Goal: Find specific page/section: Find specific page/section

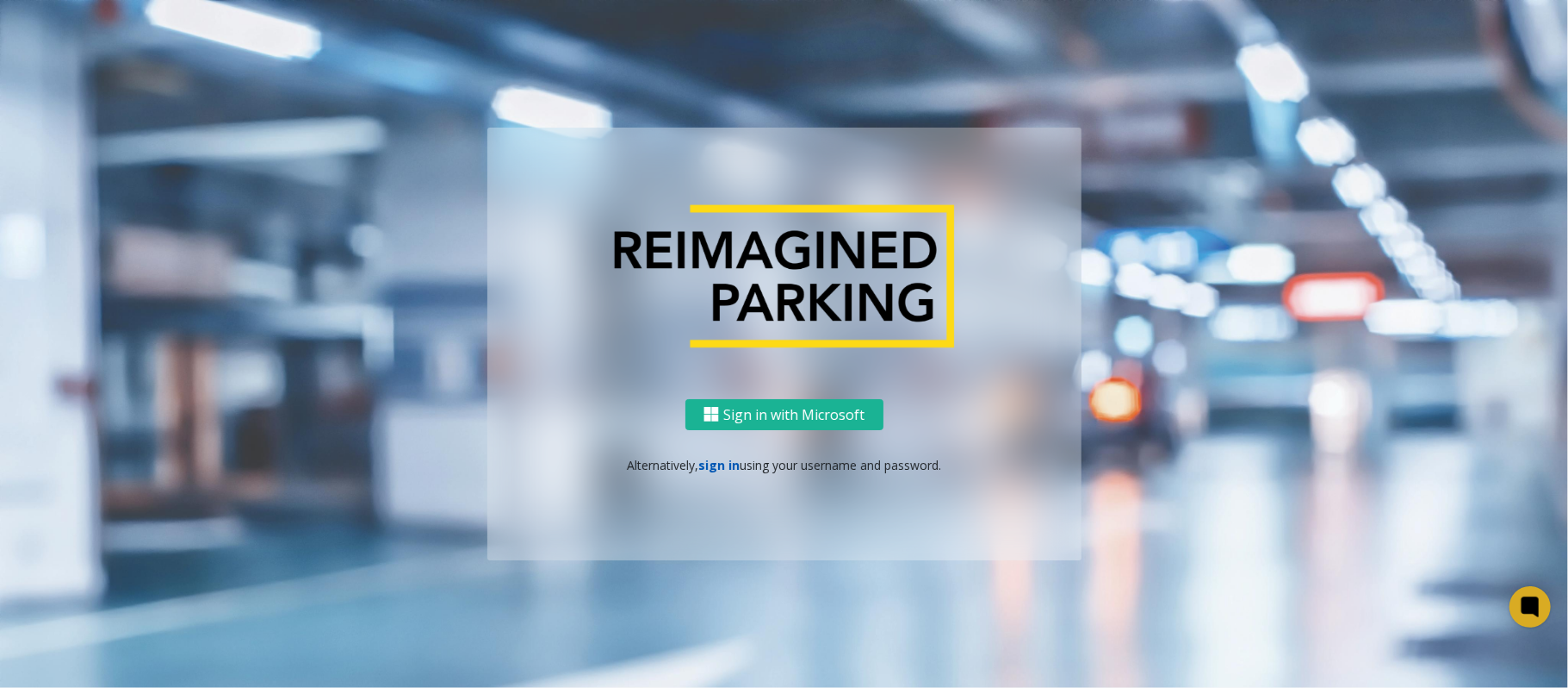
click at [714, 466] on link "sign in" at bounding box center [719, 465] width 41 height 16
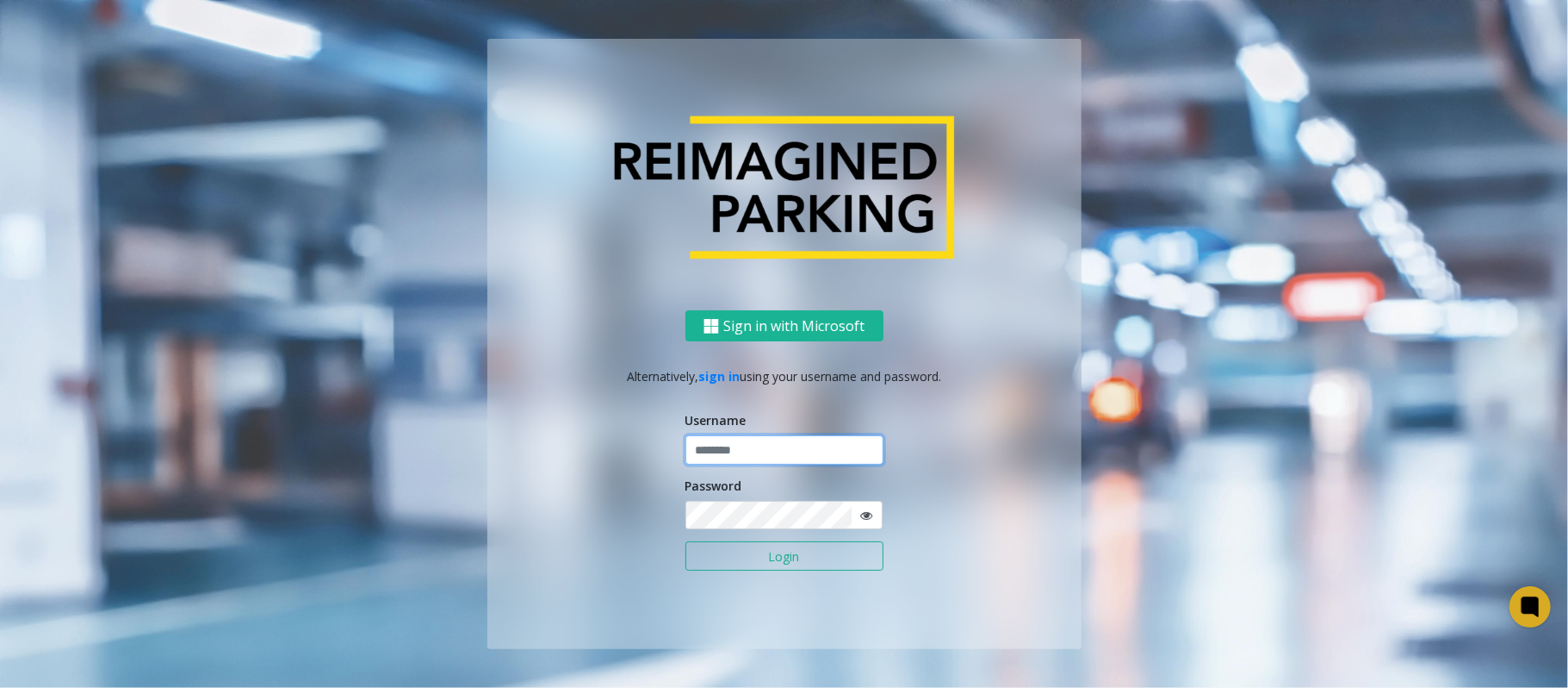
click at [729, 445] on input "text" at bounding box center [785, 450] width 198 height 29
type input "*******"
click at [686, 541] on button "Login" at bounding box center [785, 555] width 198 height 29
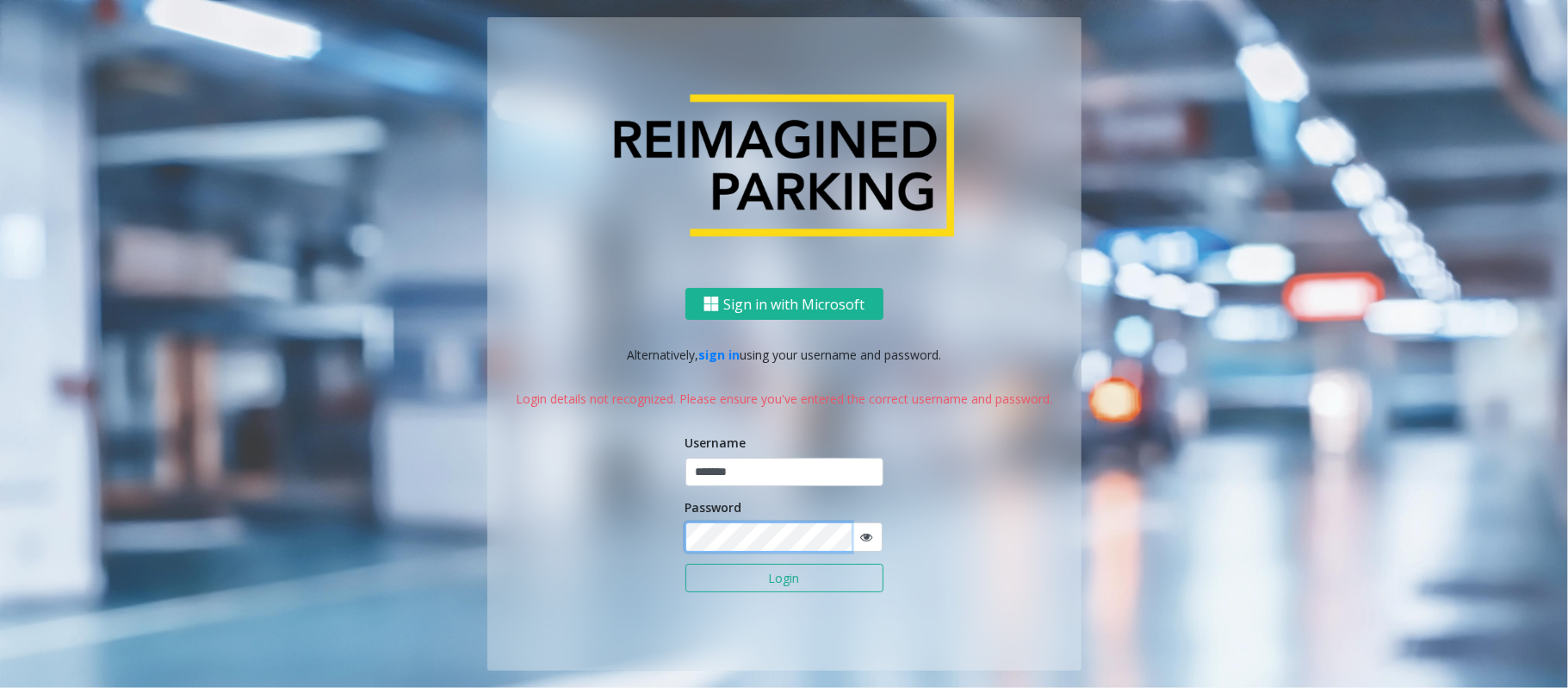
click at [686, 564] on button "Login" at bounding box center [785, 578] width 198 height 29
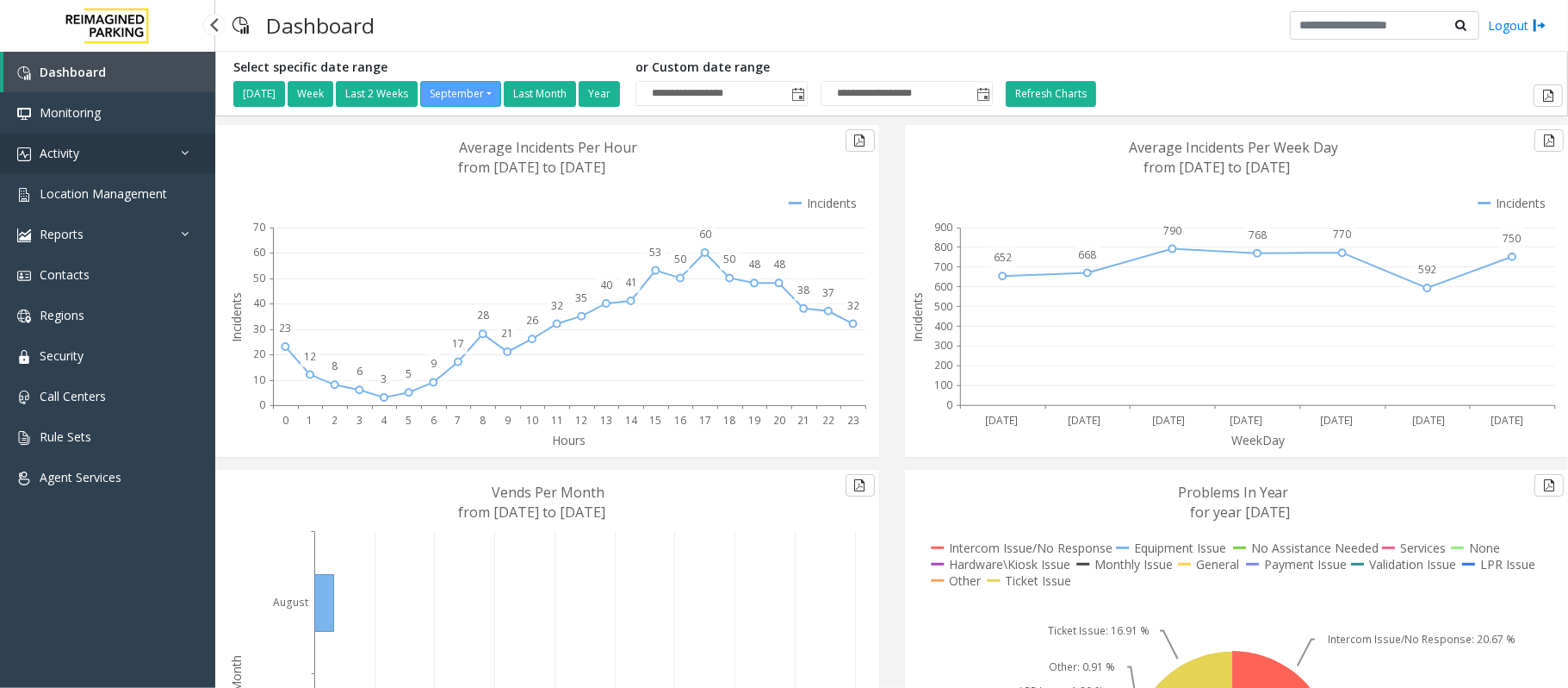
click at [93, 150] on link "Activity" at bounding box center [107, 153] width 215 height 40
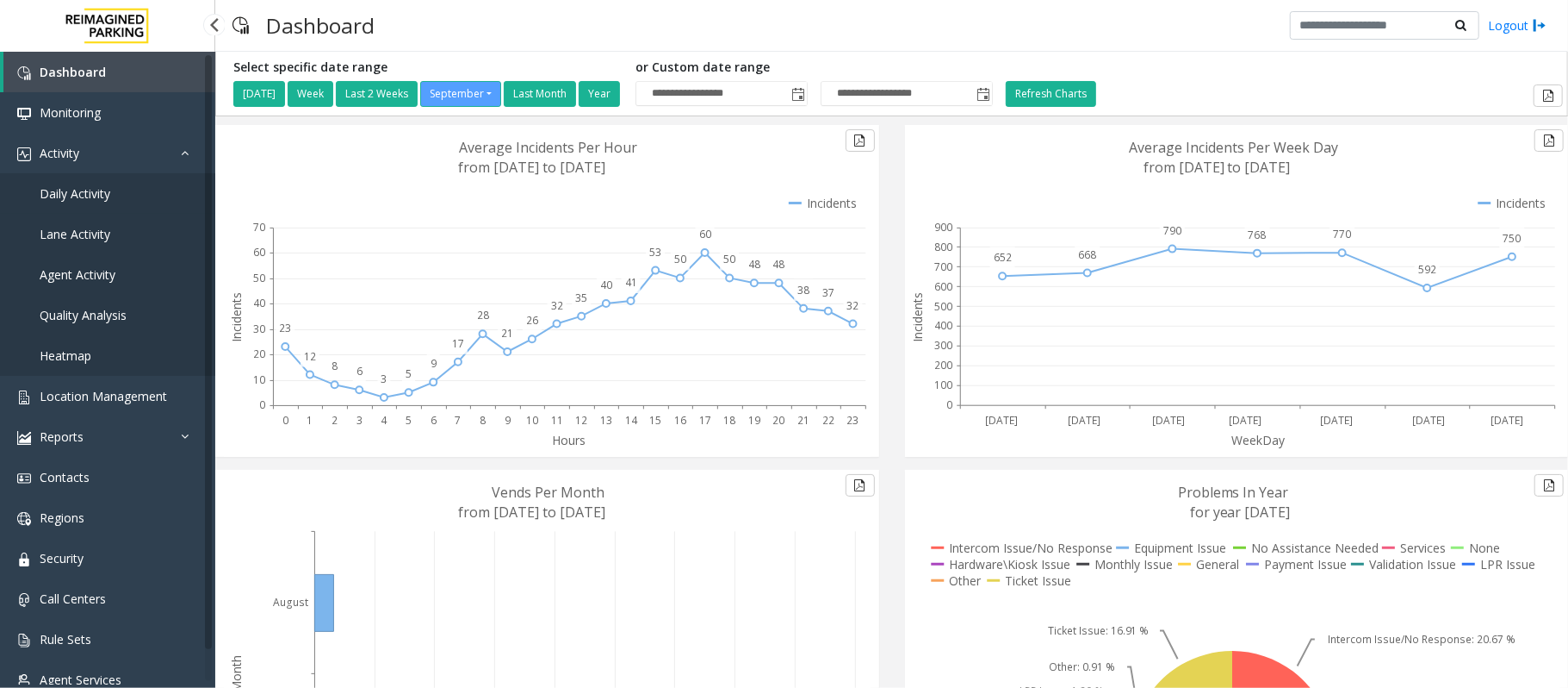
click at [93, 201] on link "Daily Activity" at bounding box center [107, 193] width 215 height 40
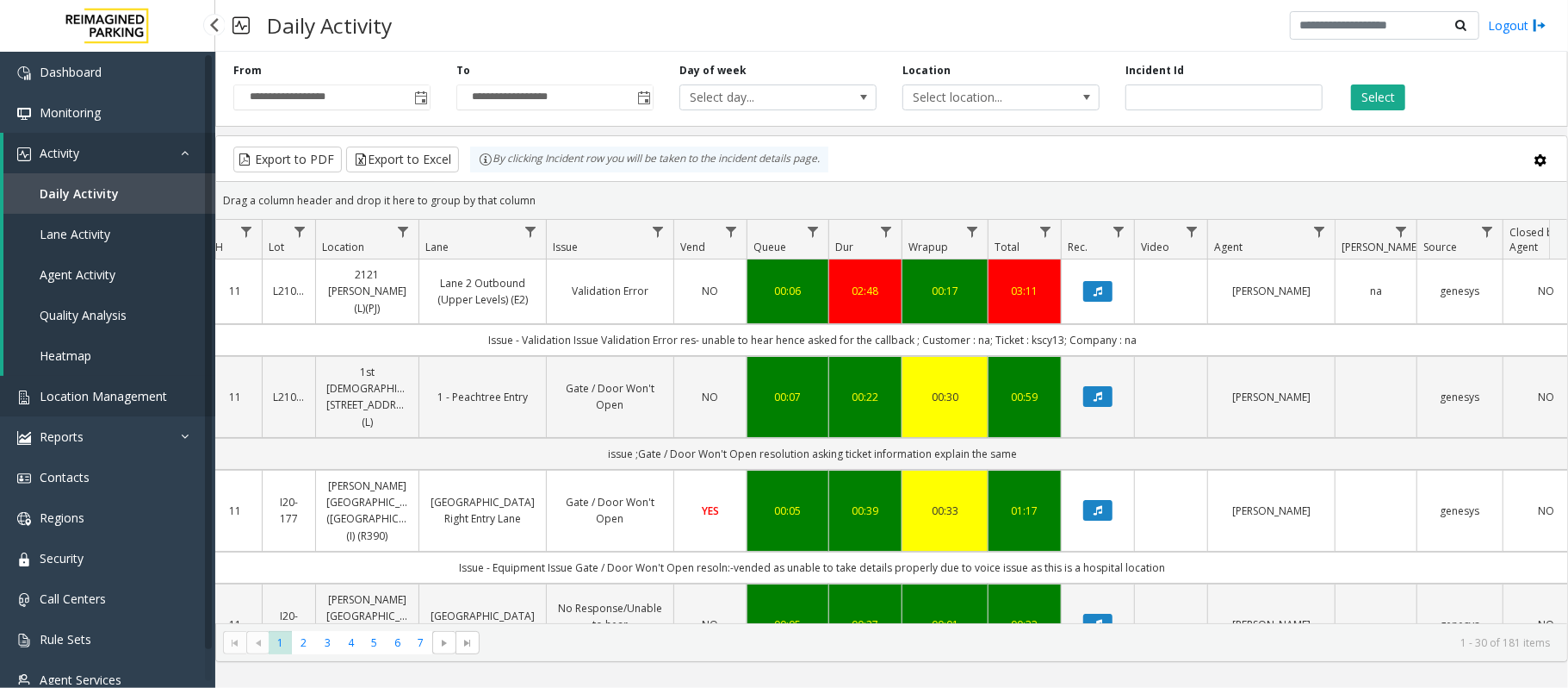
drag, startPoint x: 59, startPoint y: 388, endPoint x: 70, endPoint y: 387, distance: 11.0
click at [59, 388] on span "Location Management" at bounding box center [103, 396] width 128 height 16
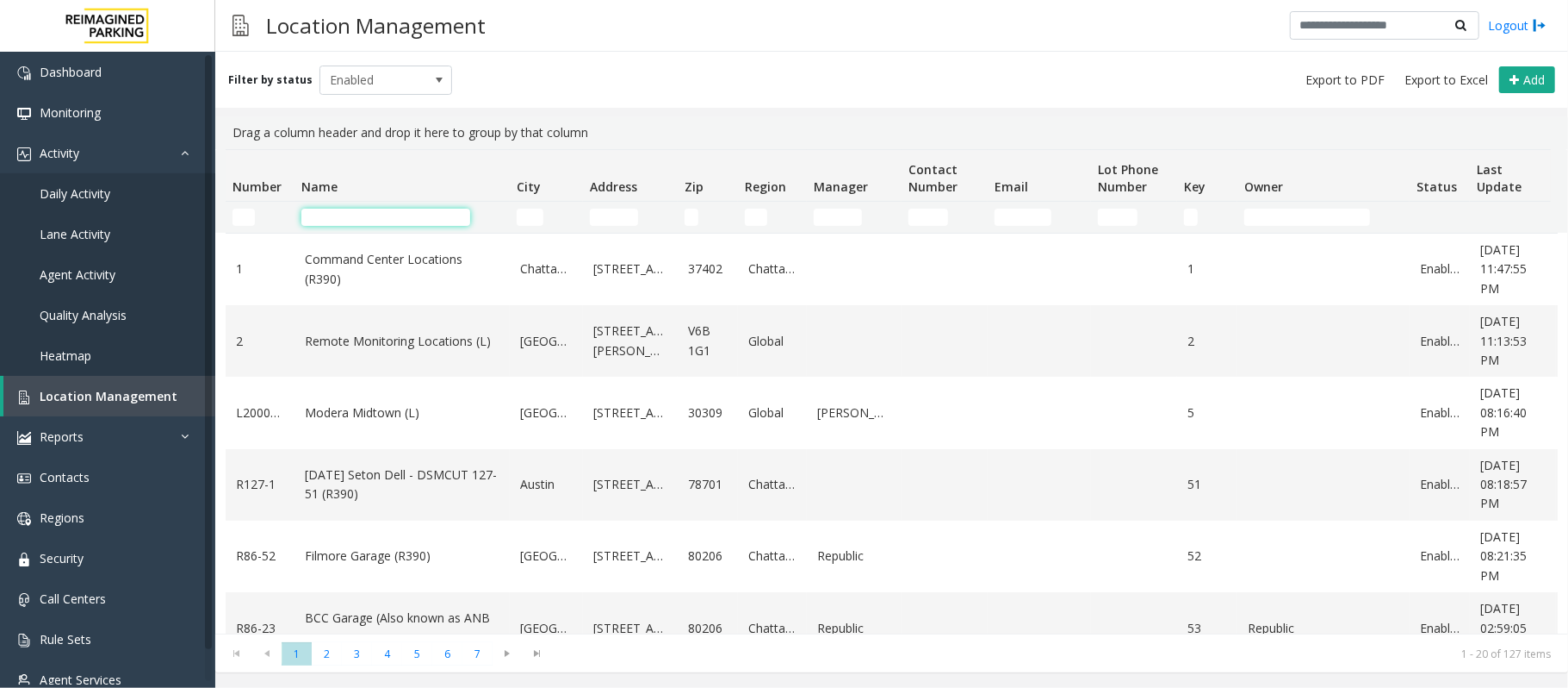
click at [338, 219] on input "Name Filter" at bounding box center [385, 217] width 169 height 17
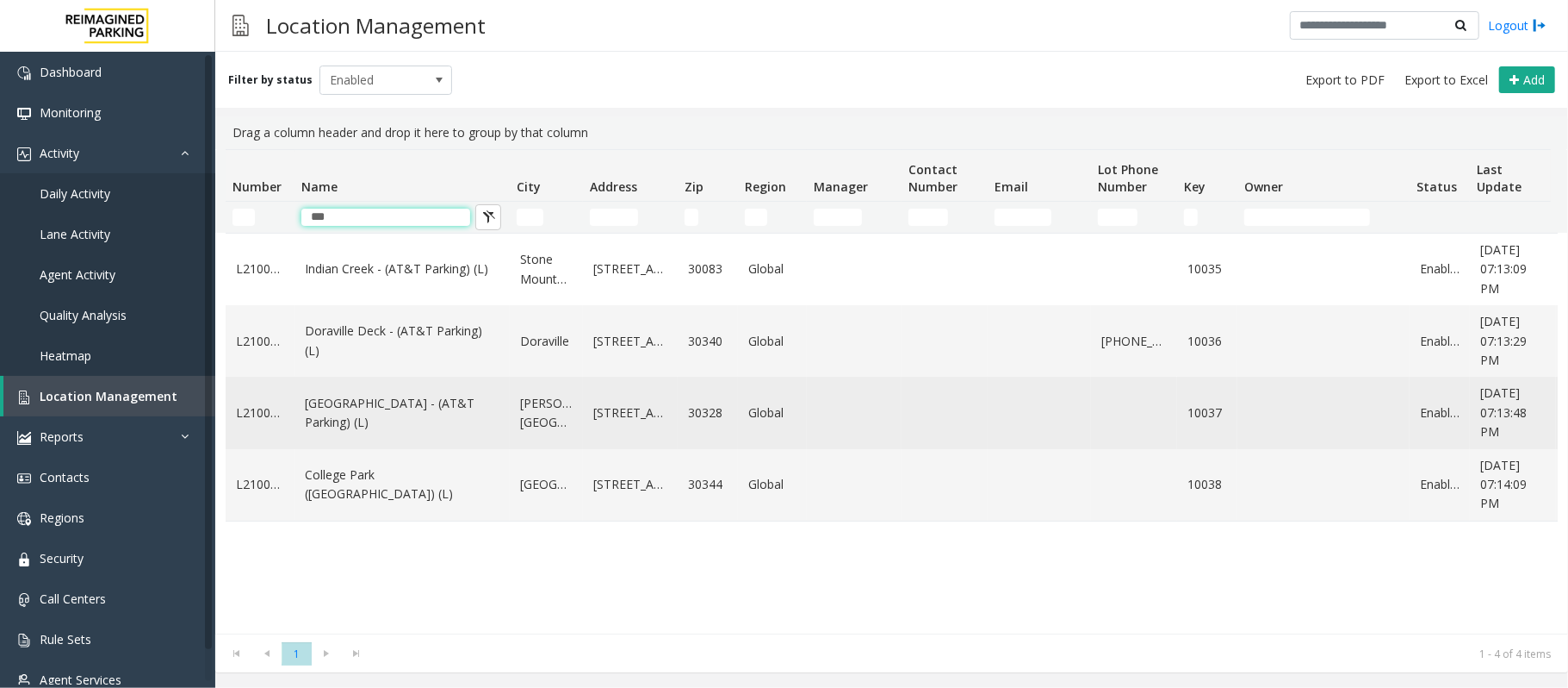
type input "***"
click at [408, 448] on td "[GEOGRAPHIC_DATA] - (AT&T Parking) (L)" at bounding box center [401, 412] width 215 height 71
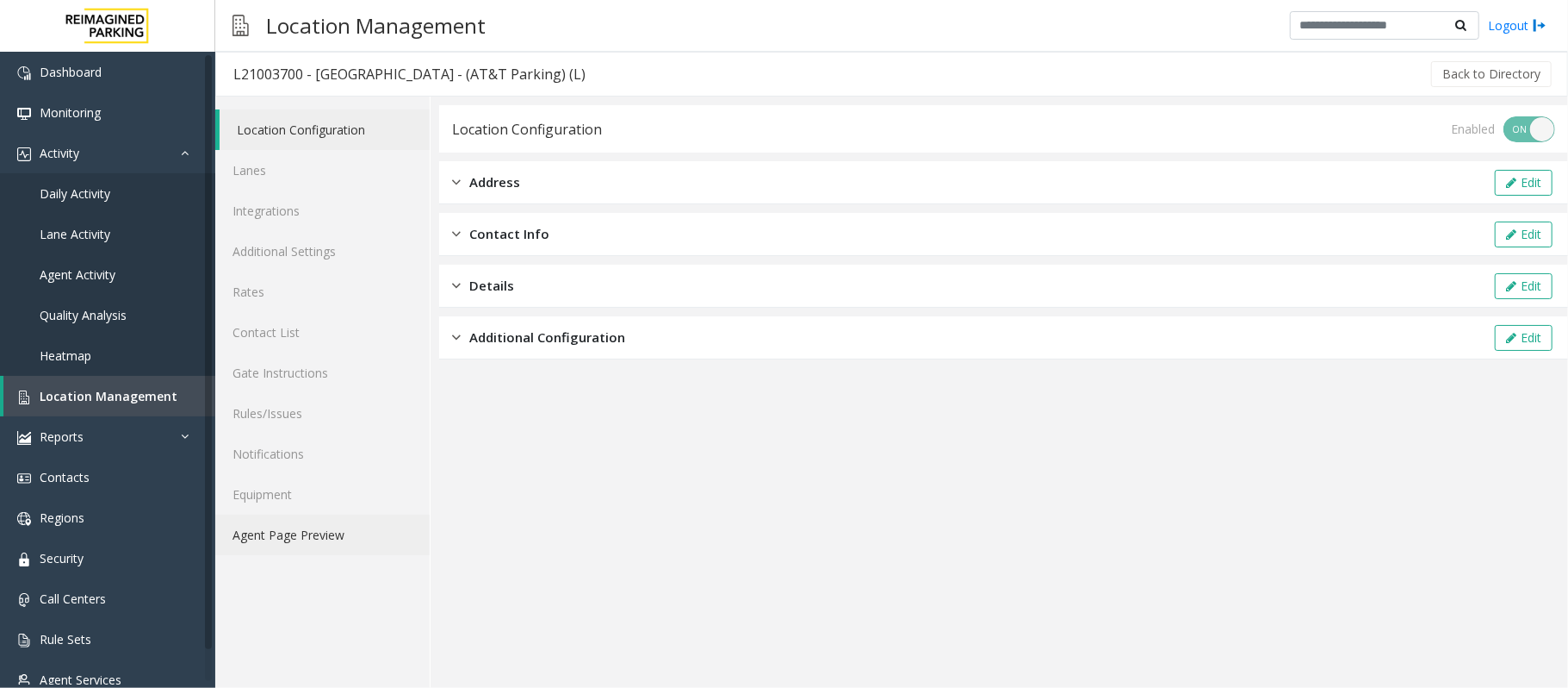
click at [351, 542] on link "Agent Page Preview" at bounding box center [322, 534] width 214 height 40
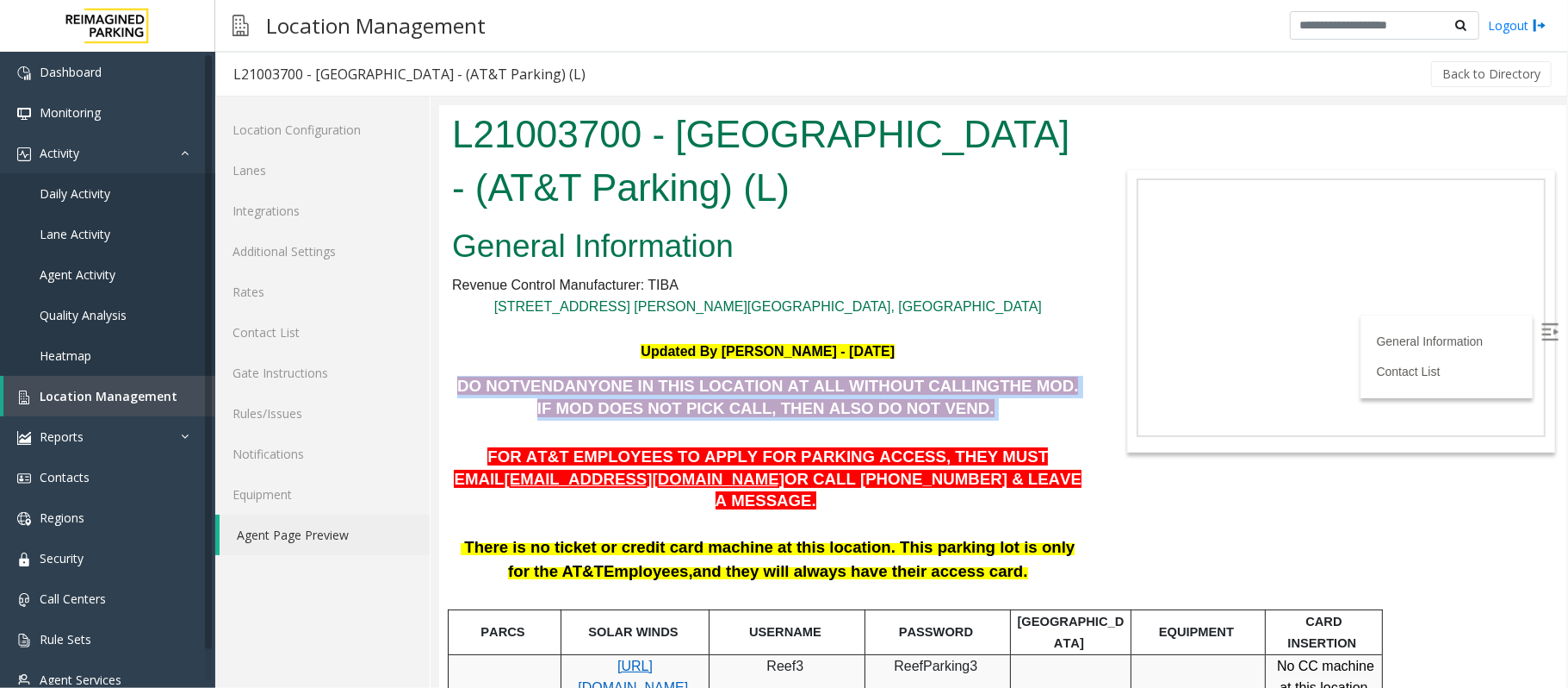
drag, startPoint x: 937, startPoint y: 406, endPoint x: 569, endPoint y: 373, distance: 369.5
click at [458, 387] on p "DO NOT VEND ANYONE IN THIS LOCATION AT ALL WITHOUT CALLING THE MOD . IF MOD DOE…" at bounding box center [767, 396] width 632 height 44
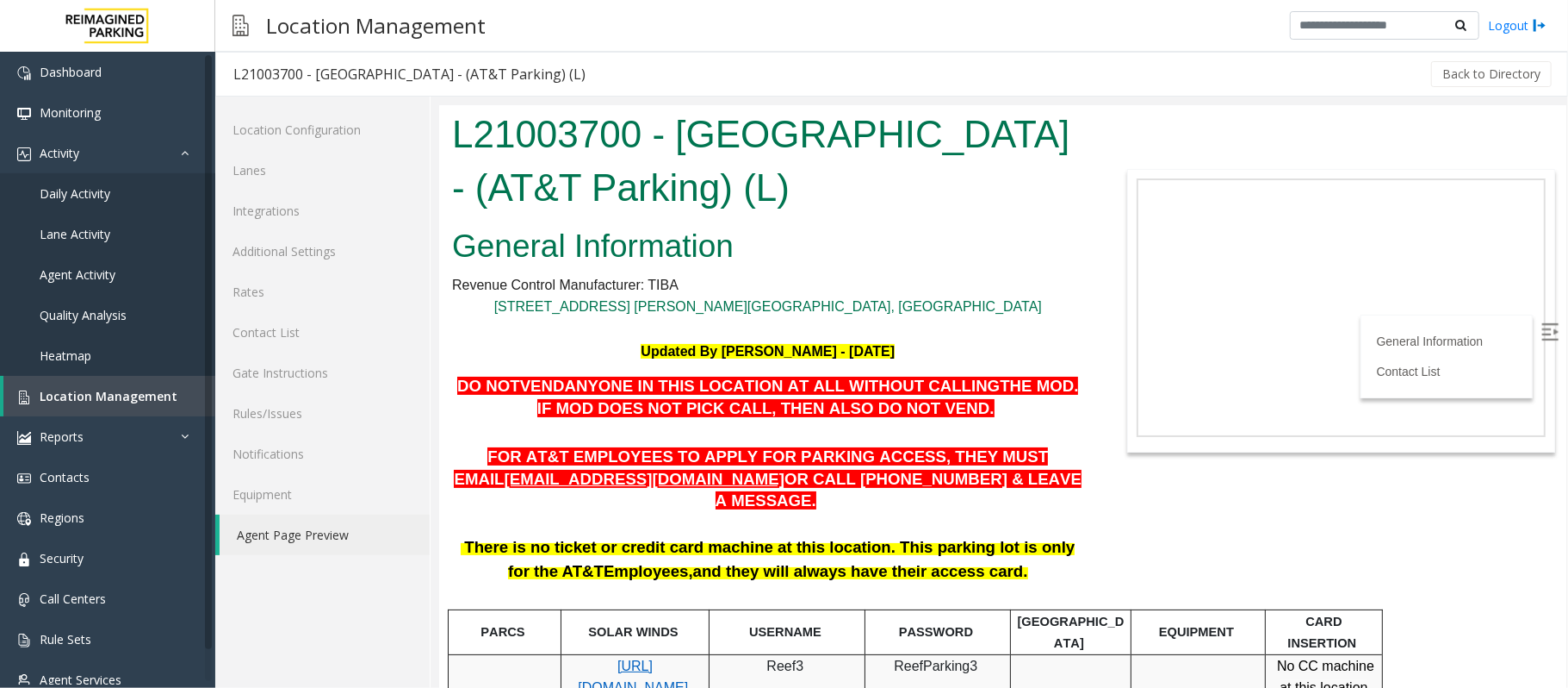
click at [1023, 304] on p "[STREET_ADDRESS] [PERSON_NAME][GEOGRAPHIC_DATA], [GEOGRAPHIC_DATA]" at bounding box center [767, 305] width 632 height 22
click at [79, 153] on link "Activity" at bounding box center [107, 153] width 215 height 40
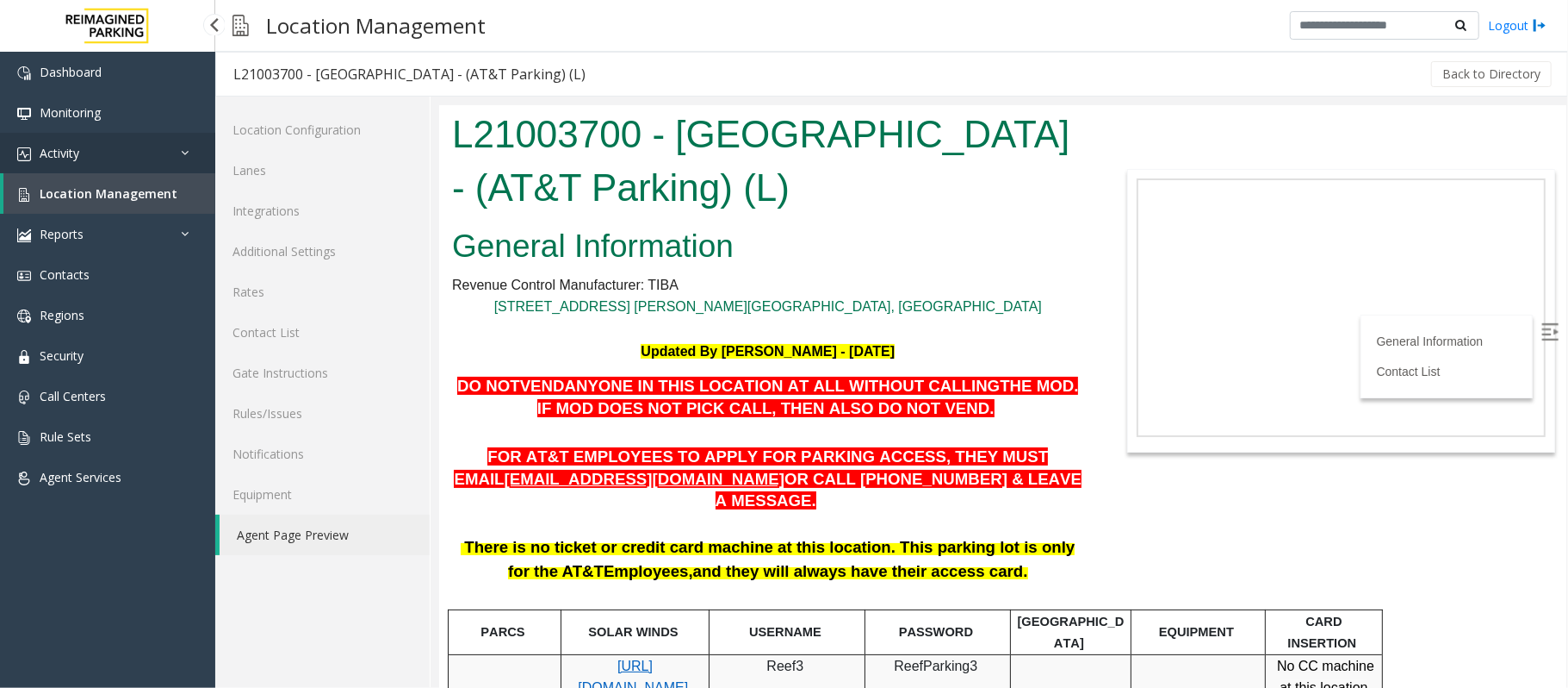
click at [105, 138] on link "Activity" at bounding box center [107, 153] width 215 height 40
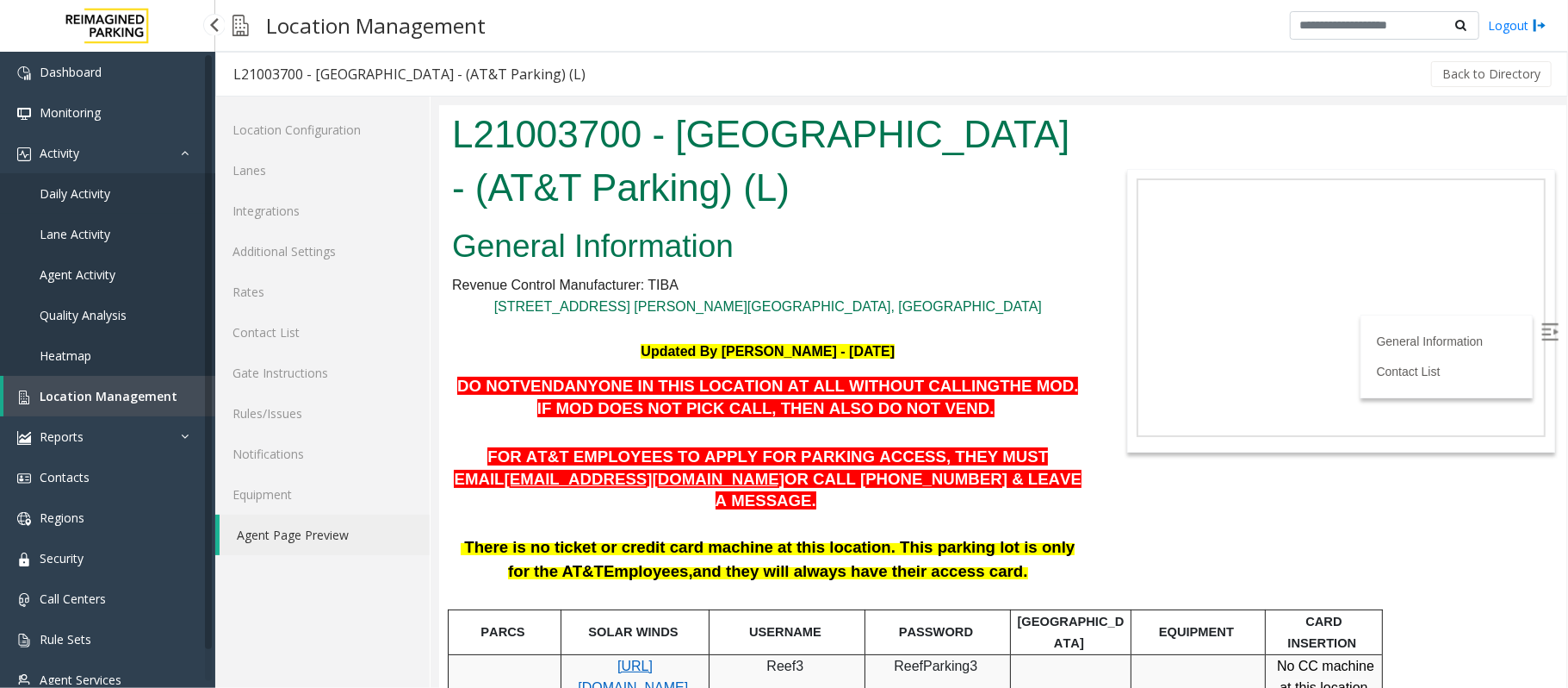
click at [79, 203] on link "Daily Activity" at bounding box center [107, 193] width 215 height 40
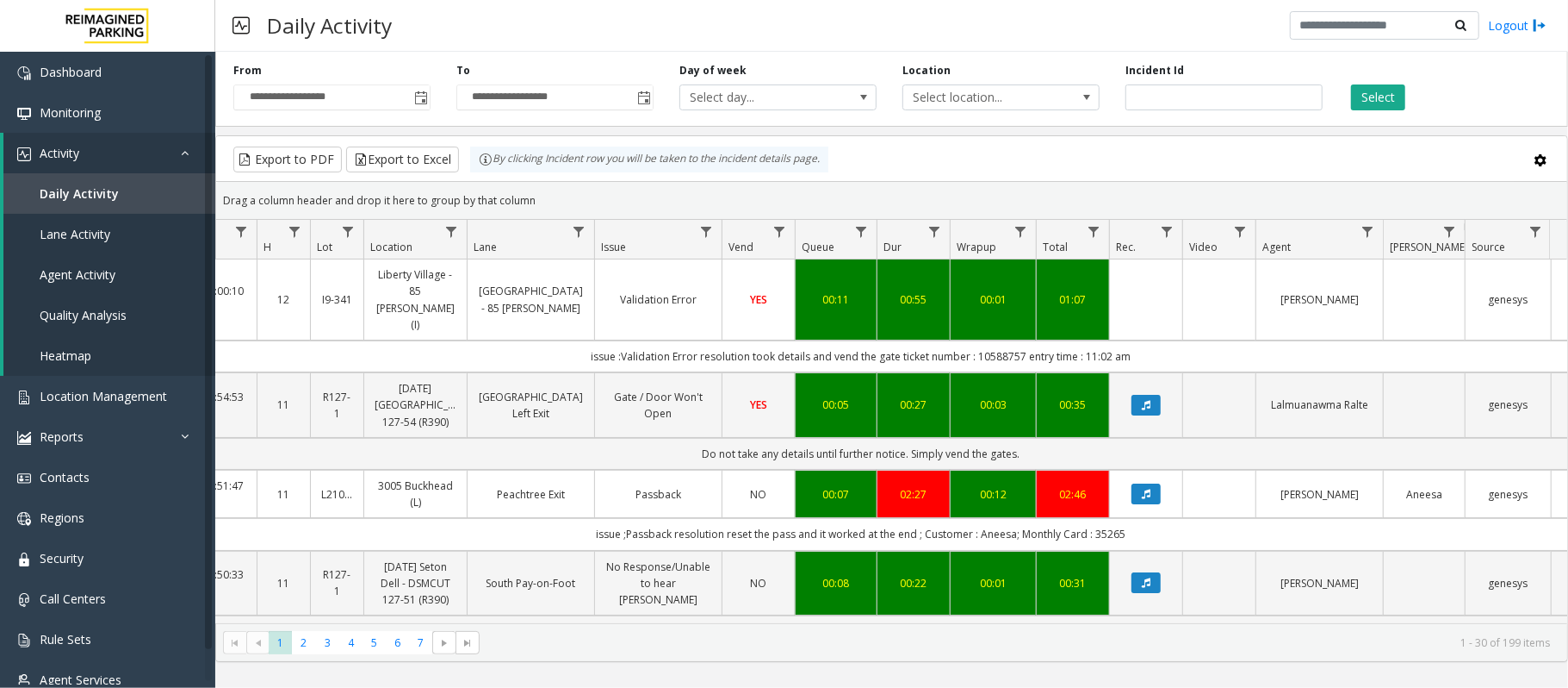
scroll to position [0, 208]
